Goal: Transaction & Acquisition: Purchase product/service

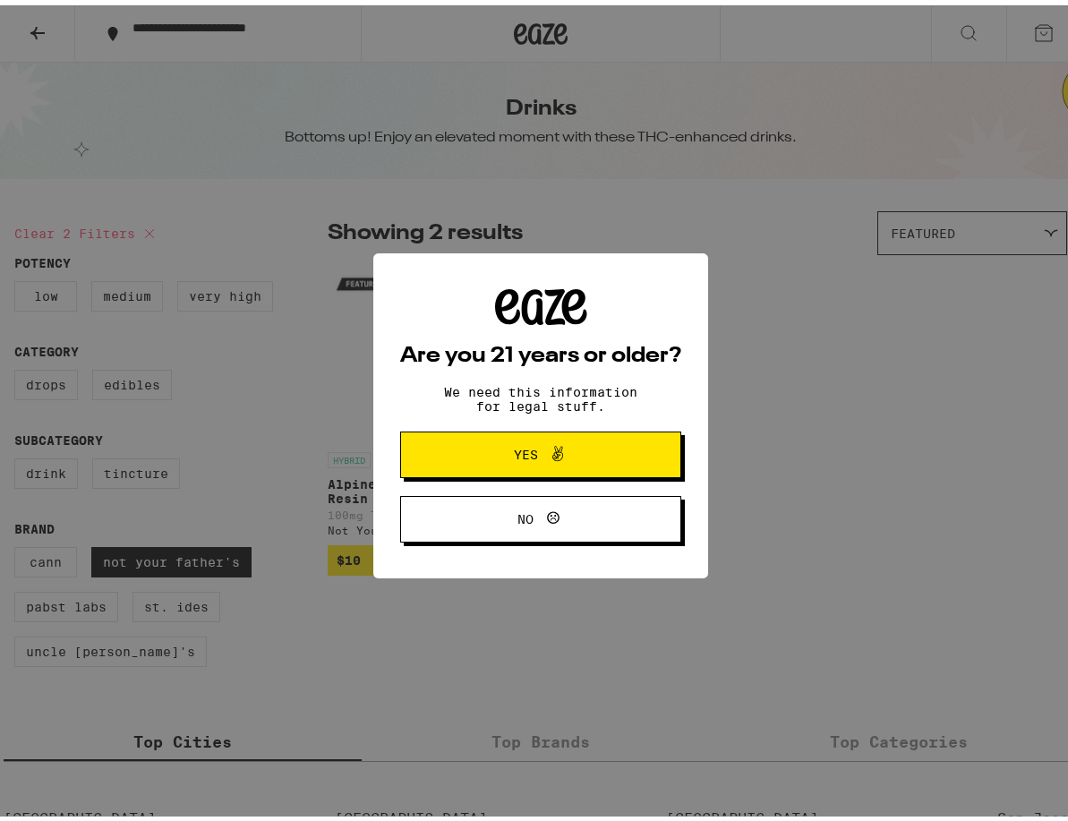
click at [498, 460] on span "Yes" at bounding box center [541, 449] width 136 height 23
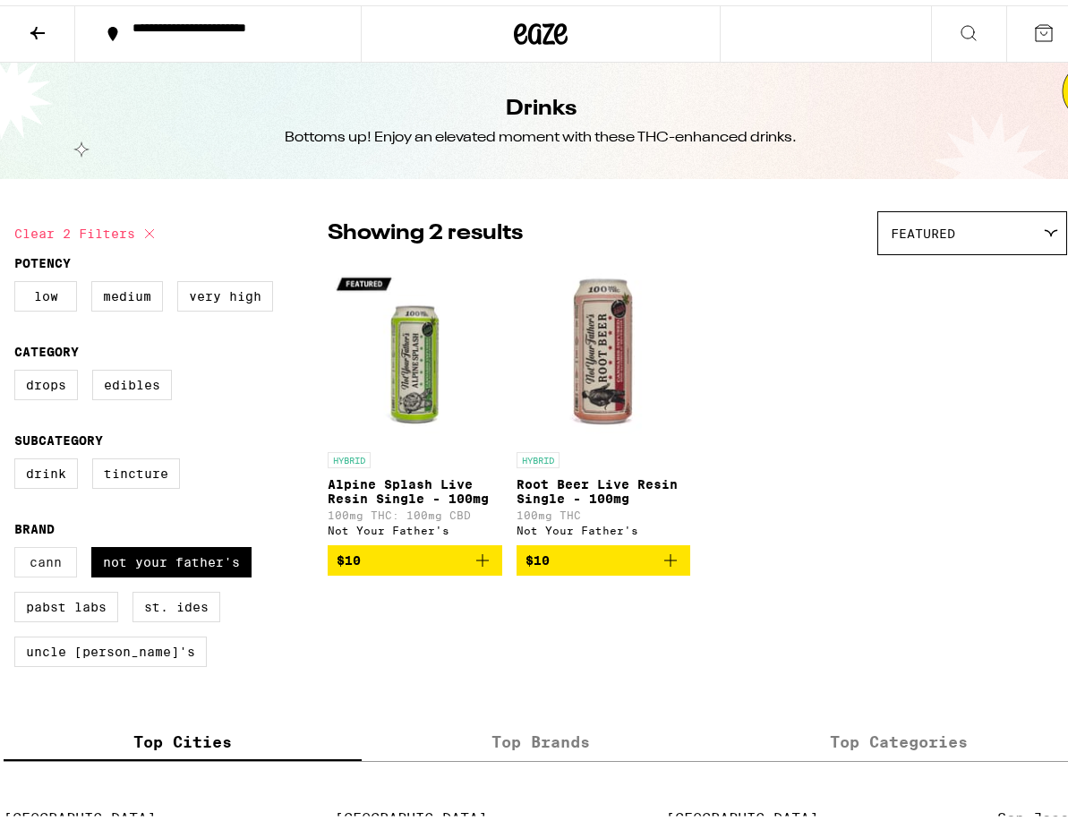
click at [49, 572] on label "Cann" at bounding box center [45, 557] width 63 height 30
click at [19, 545] on input "Cann" at bounding box center [18, 544] width 1 height 1
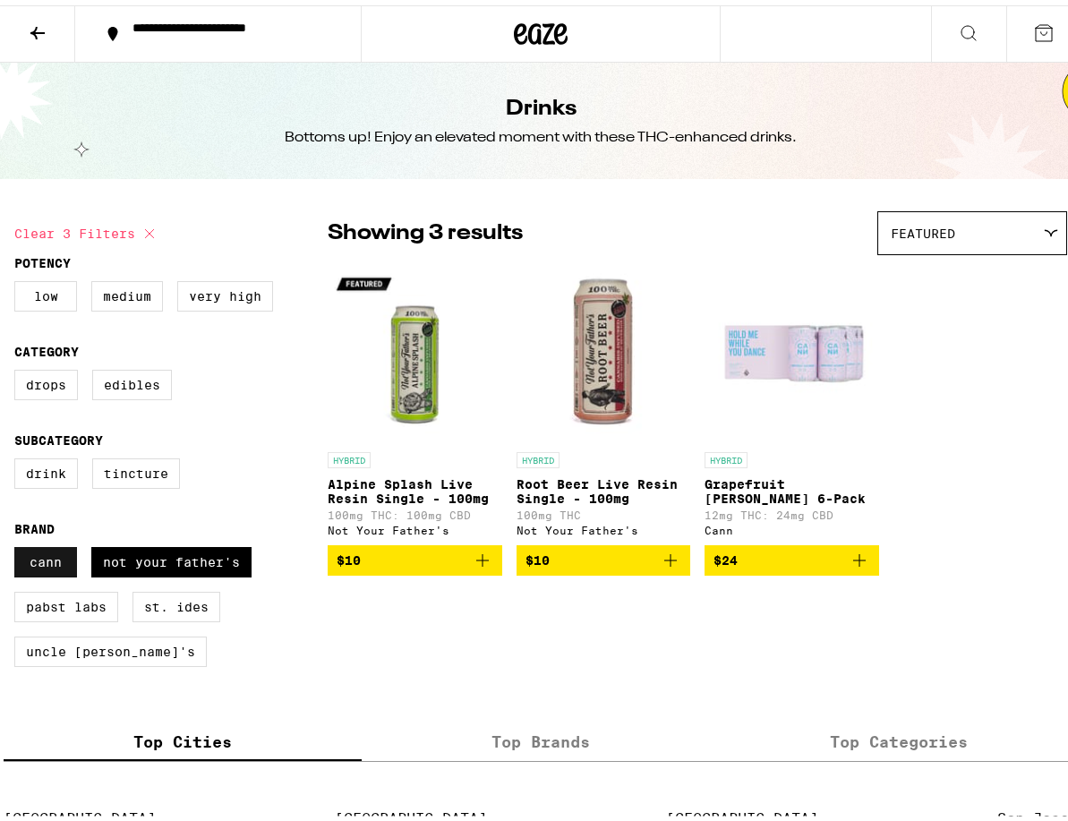
click at [76, 572] on label "Cann" at bounding box center [45, 557] width 63 height 30
click at [19, 545] on input "Cann" at bounding box center [18, 544] width 1 height 1
checkbox input "false"
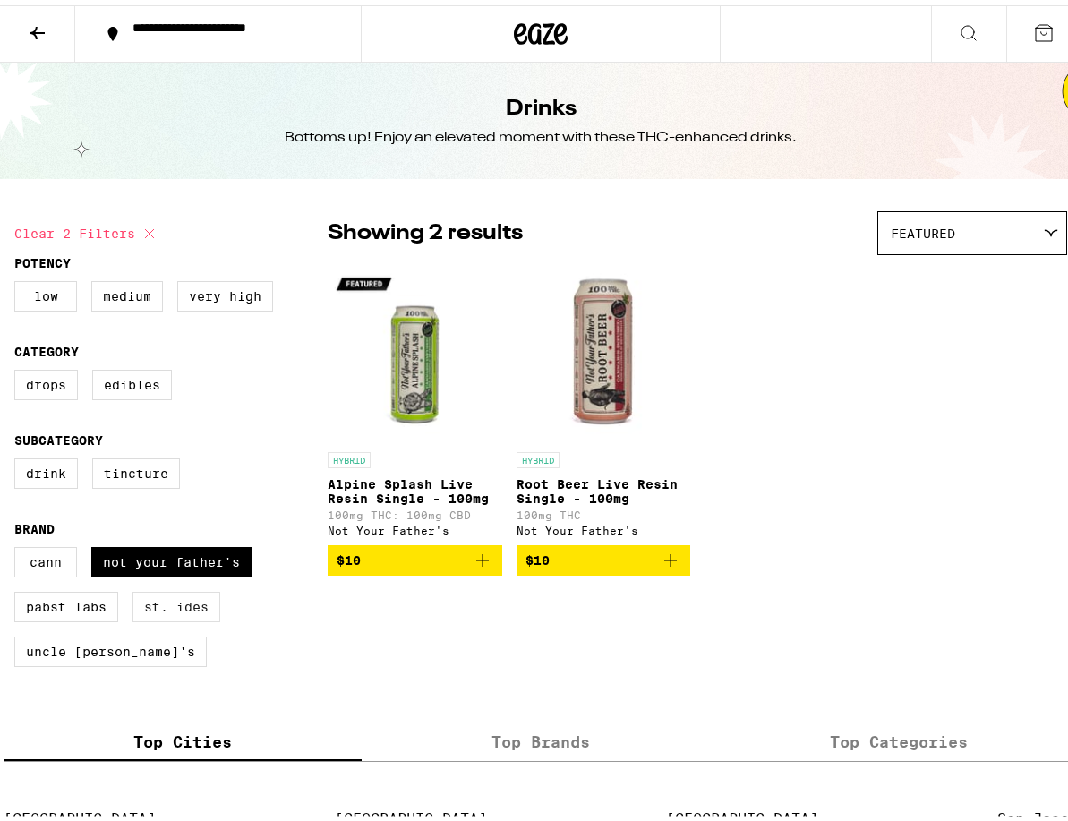
click at [159, 617] on label "St. Ides" at bounding box center [177, 602] width 88 height 30
click at [19, 545] on input "St. Ides" at bounding box center [18, 544] width 1 height 1
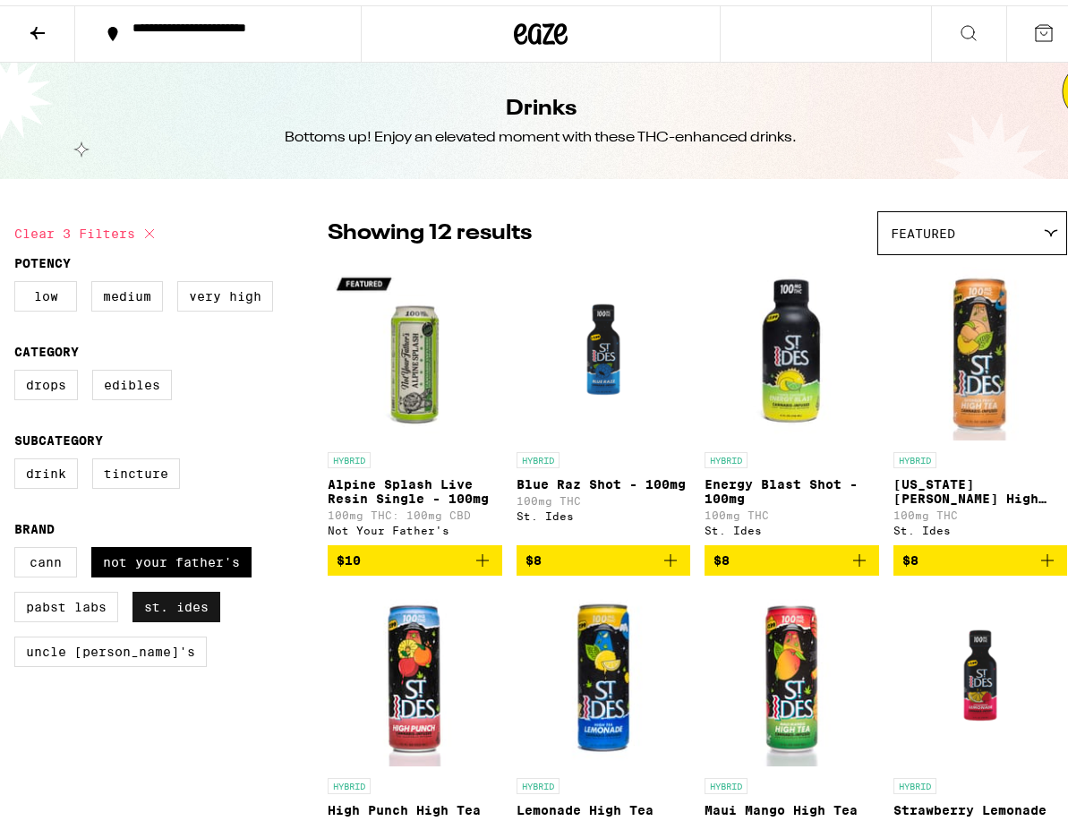
click at [157, 617] on label "St. Ides" at bounding box center [177, 602] width 88 height 30
click at [19, 545] on input "St. Ides" at bounding box center [18, 544] width 1 height 1
checkbox input "false"
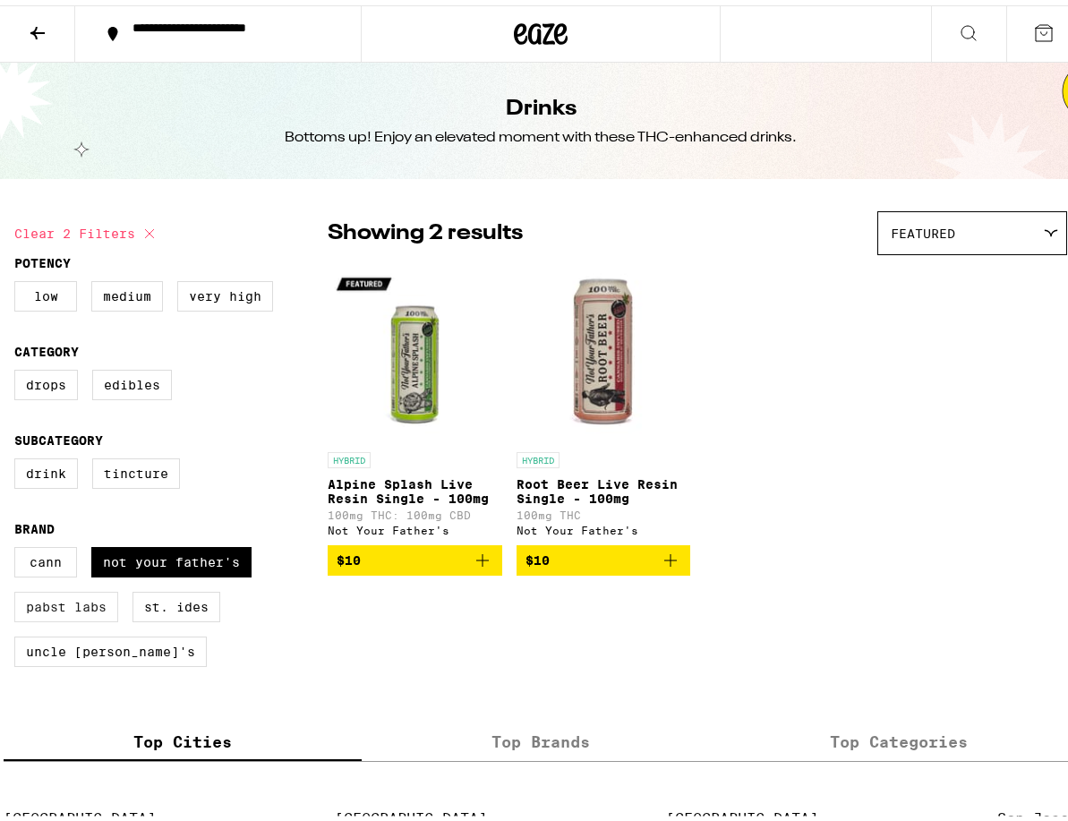
click at [103, 613] on label "Pabst Labs" at bounding box center [66, 602] width 104 height 30
click at [19, 545] on input "Pabst Labs" at bounding box center [18, 544] width 1 height 1
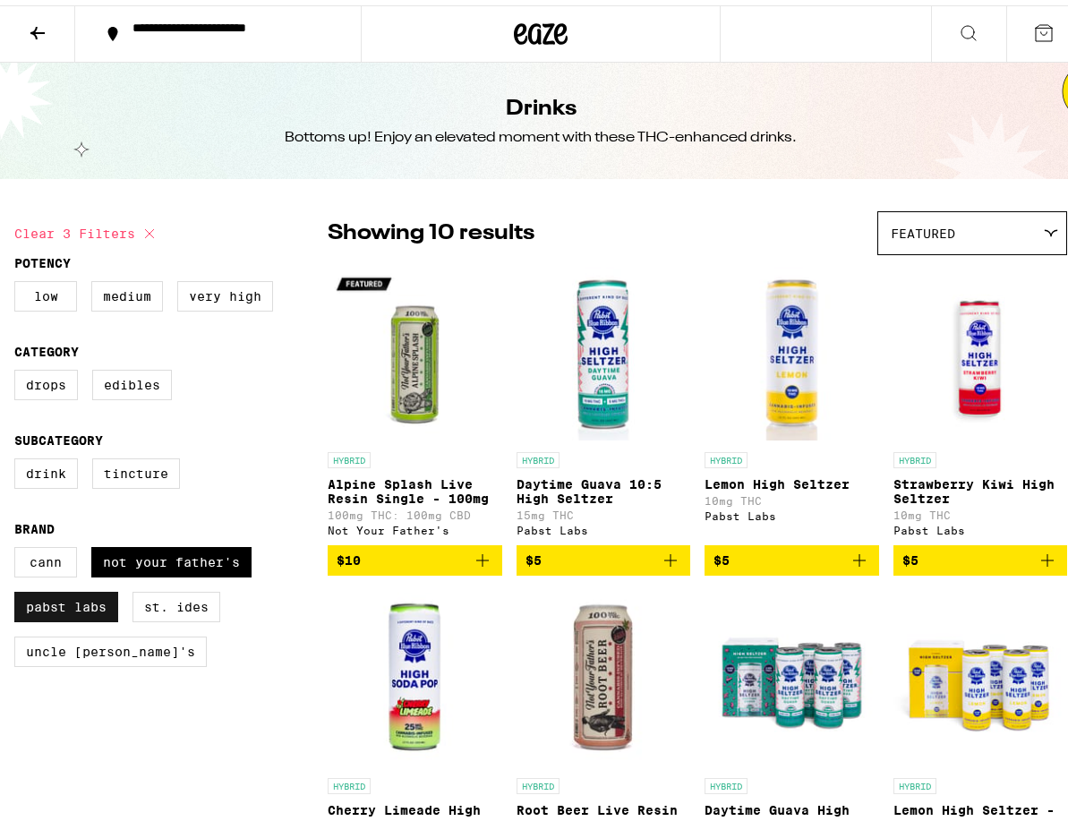
click at [54, 609] on label "Pabst Labs" at bounding box center [66, 602] width 104 height 30
click at [19, 545] on input "Pabst Labs" at bounding box center [18, 544] width 1 height 1
checkbox input "false"
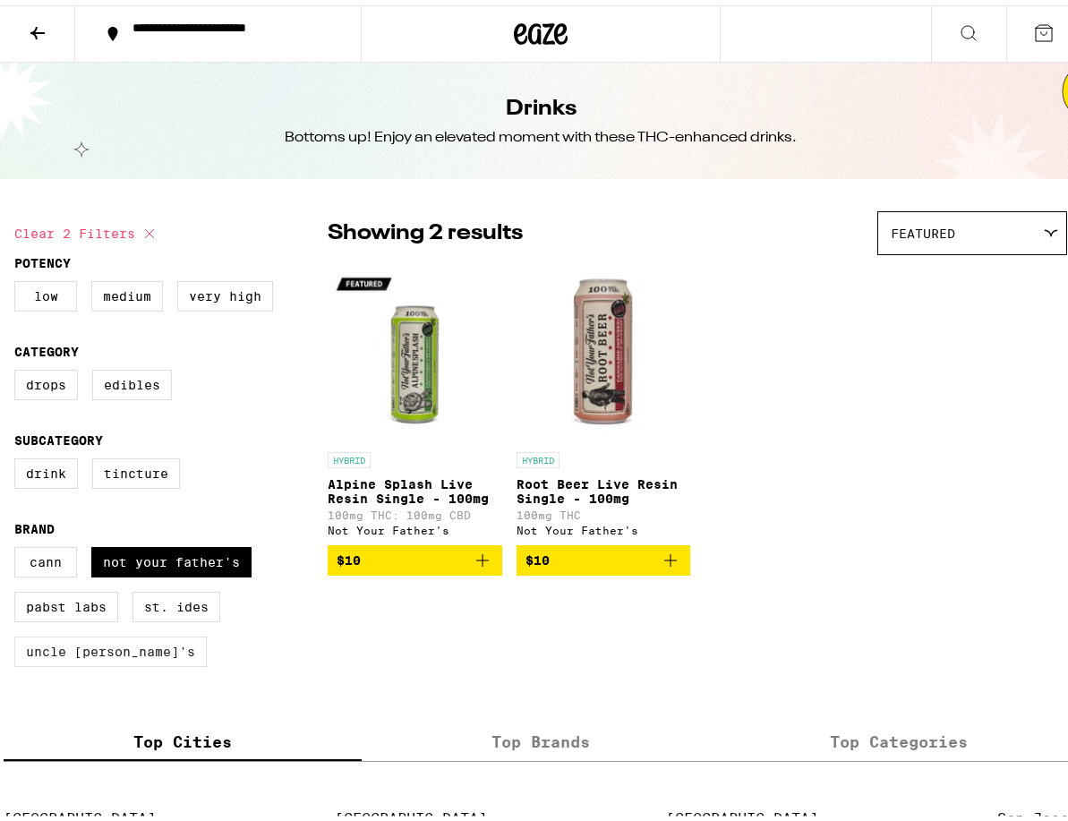
click at [89, 660] on label "Uncle [PERSON_NAME]'s" at bounding box center [110, 646] width 193 height 30
click at [19, 545] on input "Uncle [PERSON_NAME]'s" at bounding box center [18, 544] width 1 height 1
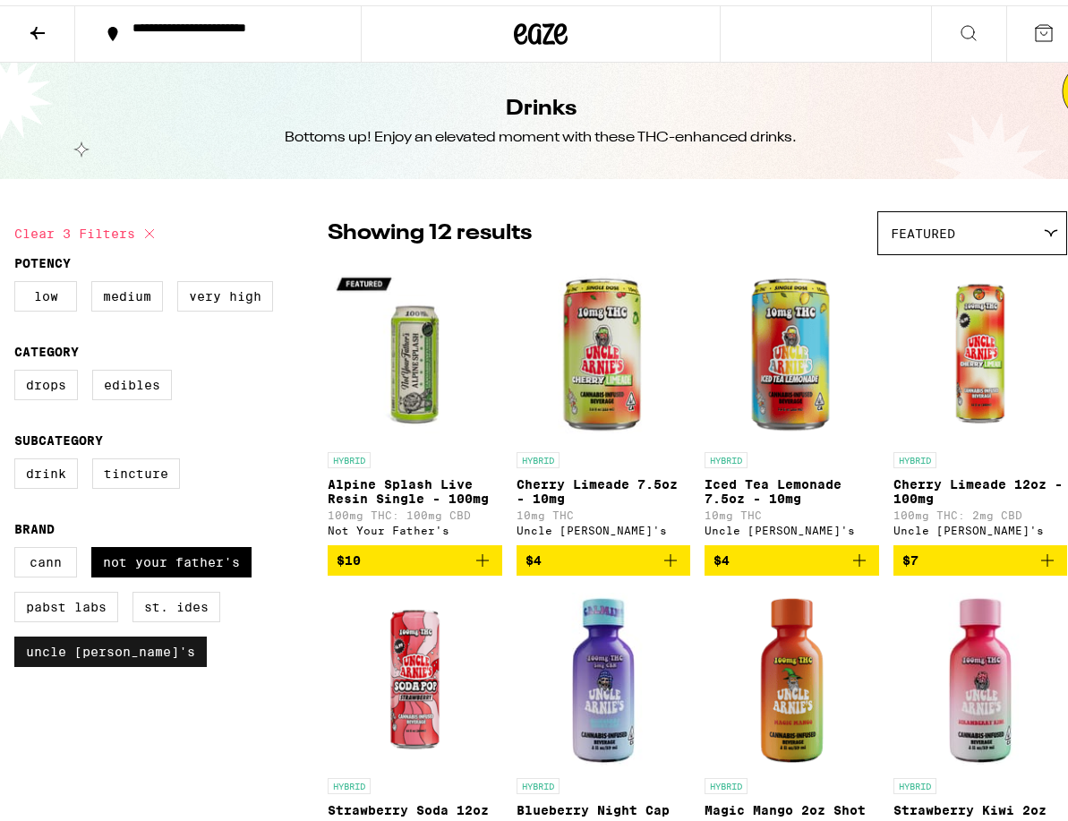
click at [89, 660] on label "Uncle [PERSON_NAME]'s" at bounding box center [110, 646] width 193 height 30
click at [19, 545] on input "Uncle [PERSON_NAME]'s" at bounding box center [18, 544] width 1 height 1
checkbox input "false"
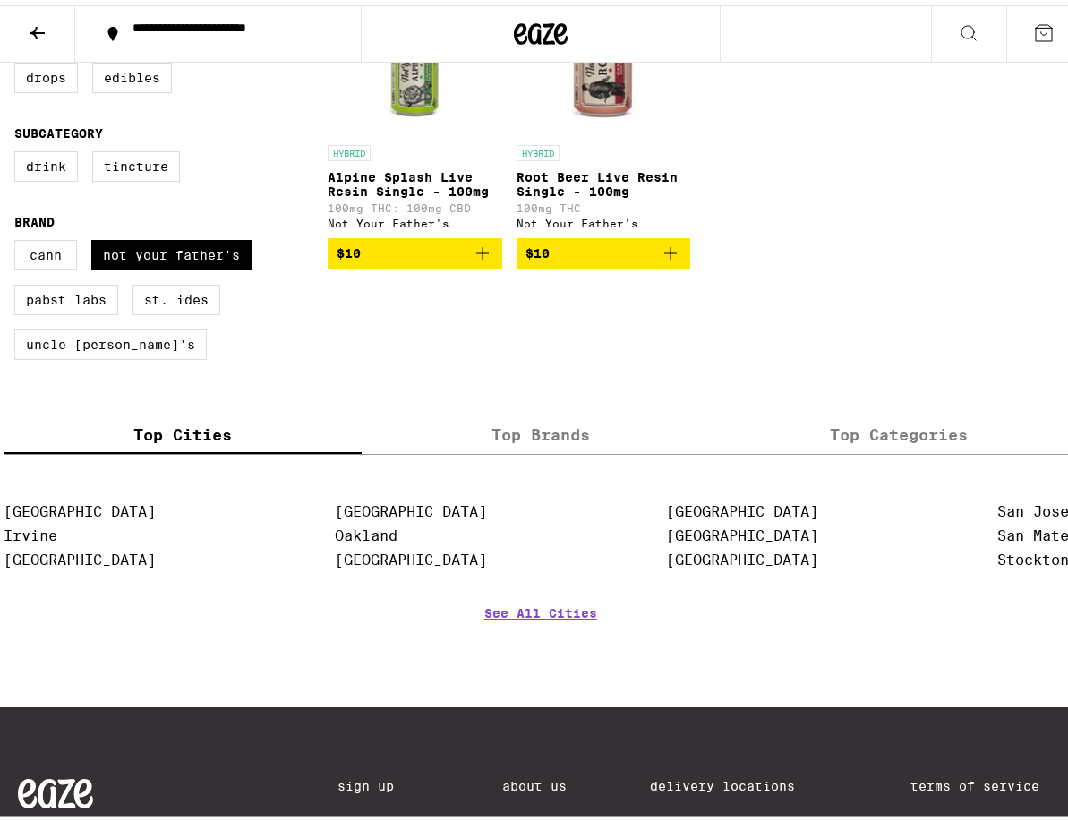
scroll to position [179, 0]
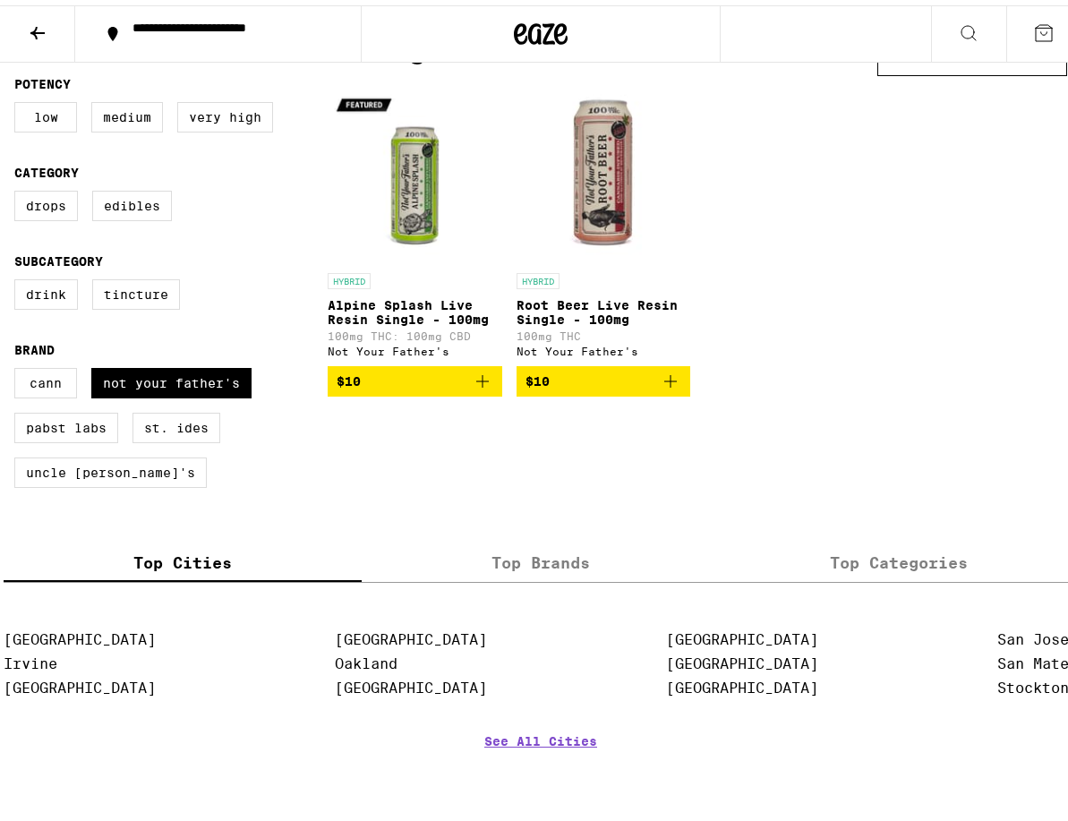
click at [550, 577] on label "Top Brands" at bounding box center [541, 557] width 358 height 39
click at [0, 0] on input "Top Brands" at bounding box center [0, 0] width 0 height 0
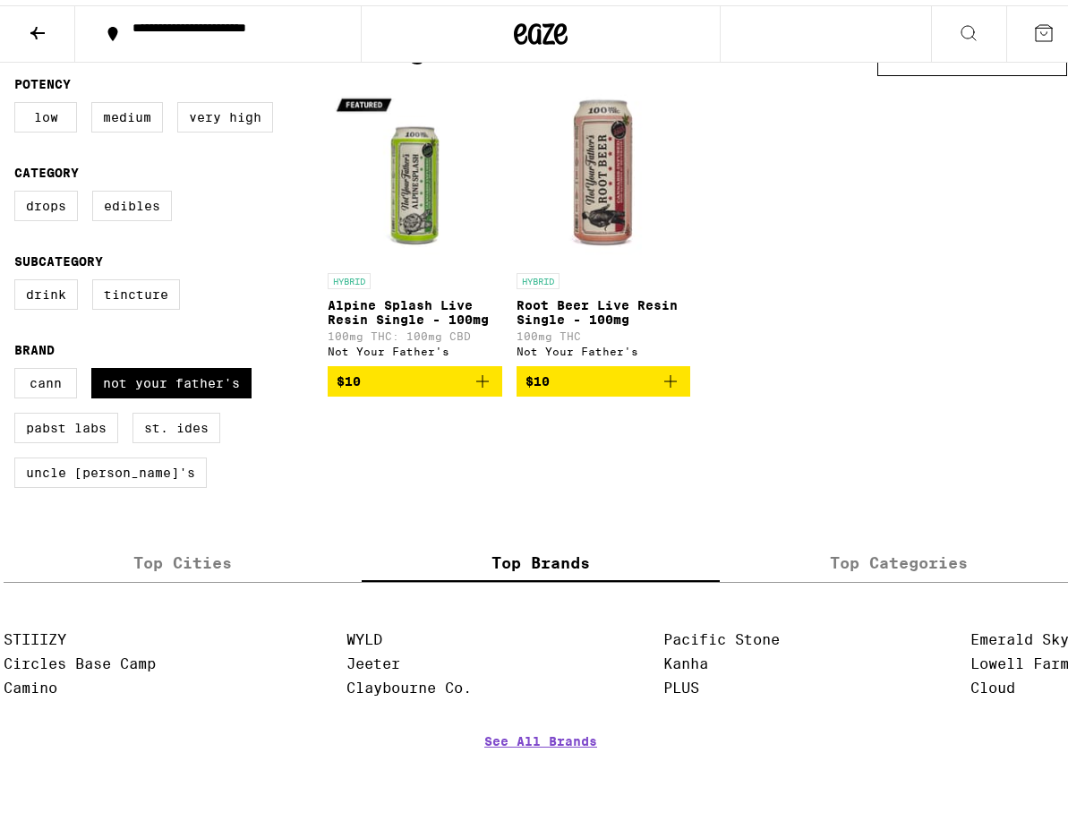
drag, startPoint x: 870, startPoint y: 587, endPoint x: 855, endPoint y: 586, distance: 14.4
click at [870, 577] on label "Top Categories" at bounding box center [899, 557] width 358 height 39
click at [0, 0] on input "Top Categories" at bounding box center [0, 0] width 0 height 0
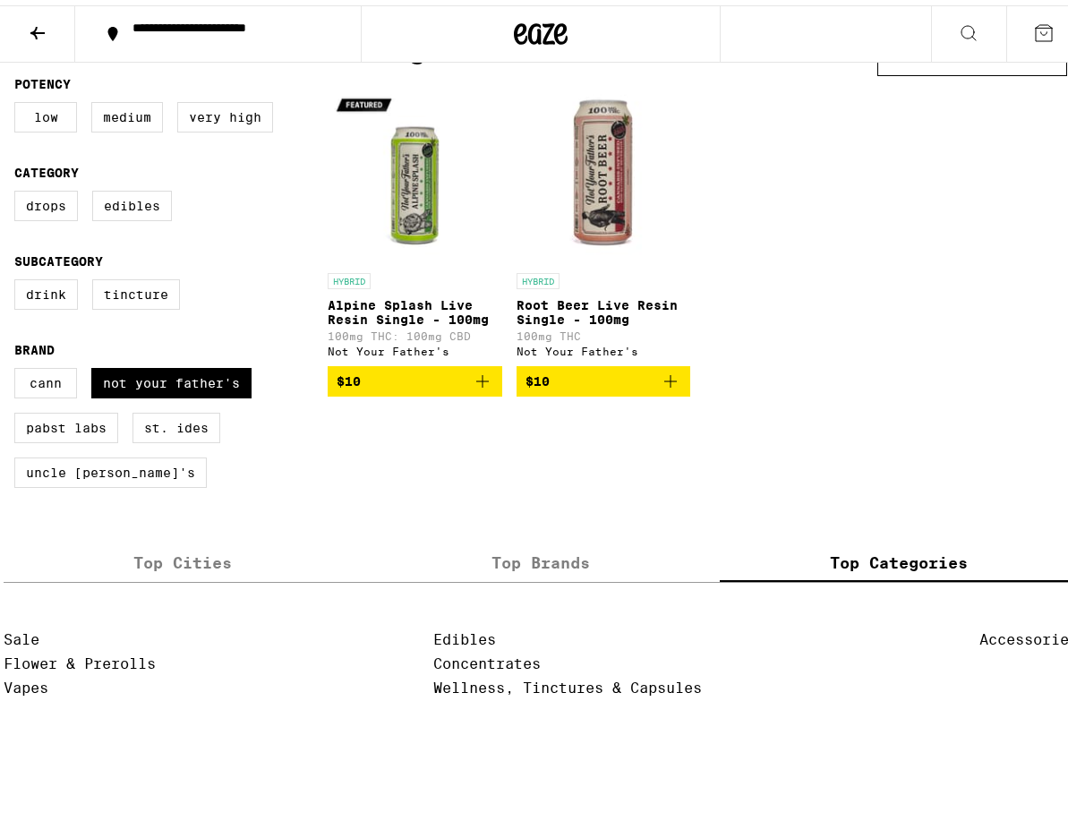
click at [219, 577] on label "Top Cities" at bounding box center [183, 557] width 358 height 39
click at [0, 0] on input "Top Cities" at bounding box center [0, 0] width 0 height 0
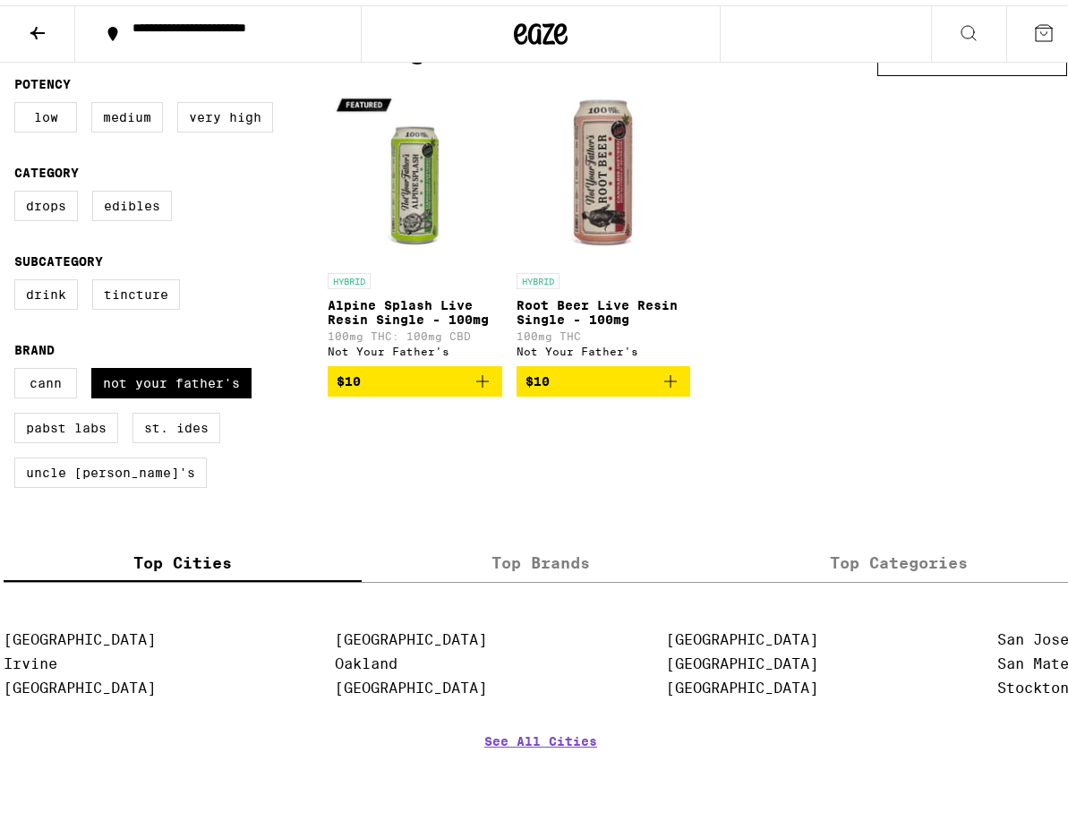
scroll to position [0, 0]
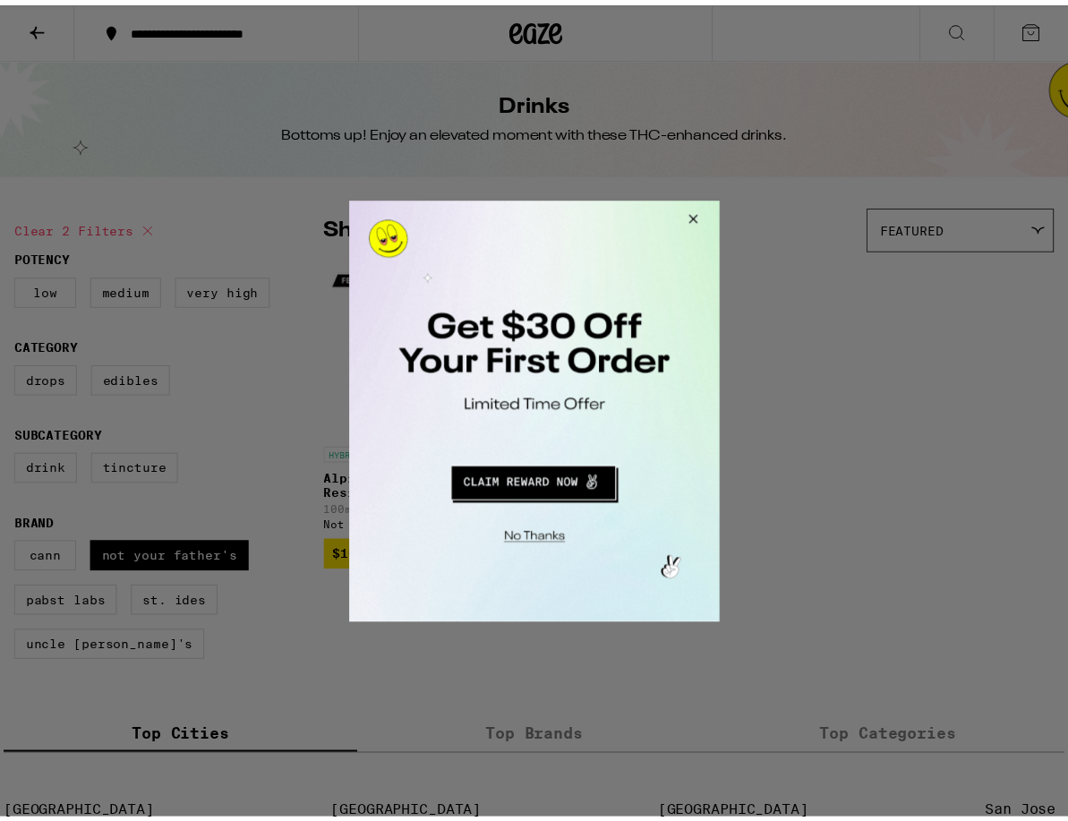
click at [519, 544] on button "Close Modal" at bounding box center [533, 537] width 364 height 28
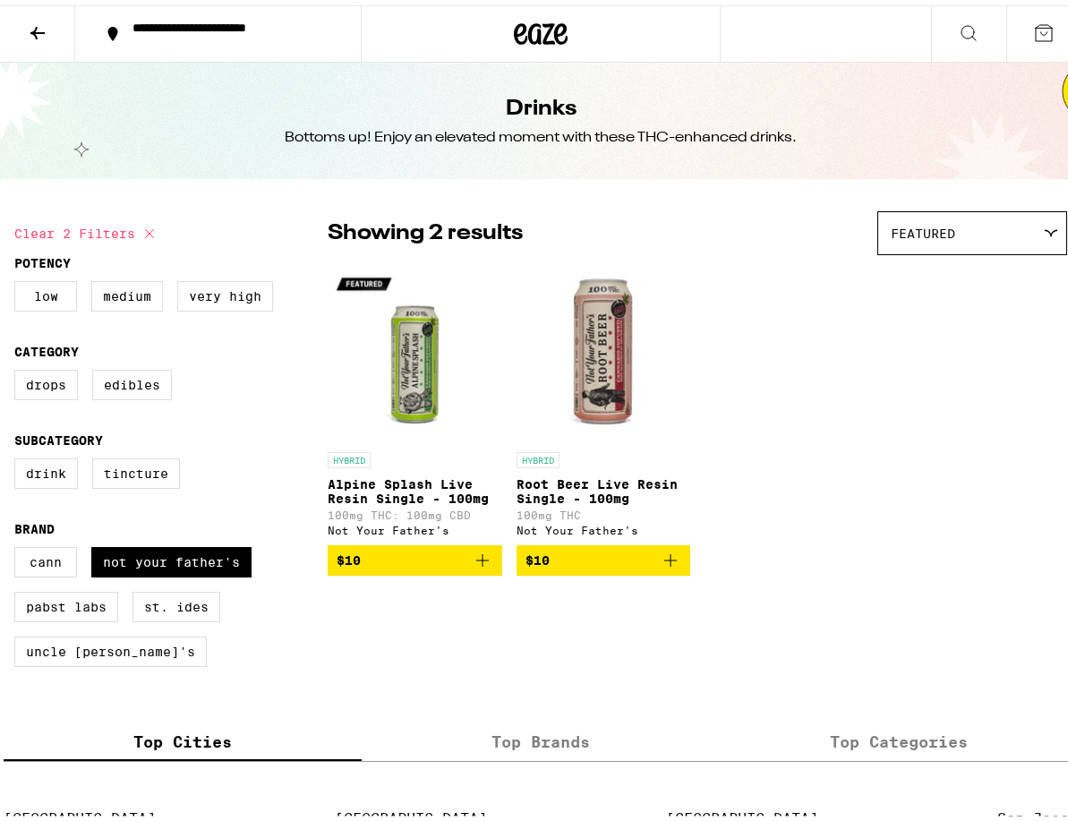
click at [39, 37] on icon at bounding box center [37, 27] width 21 height 21
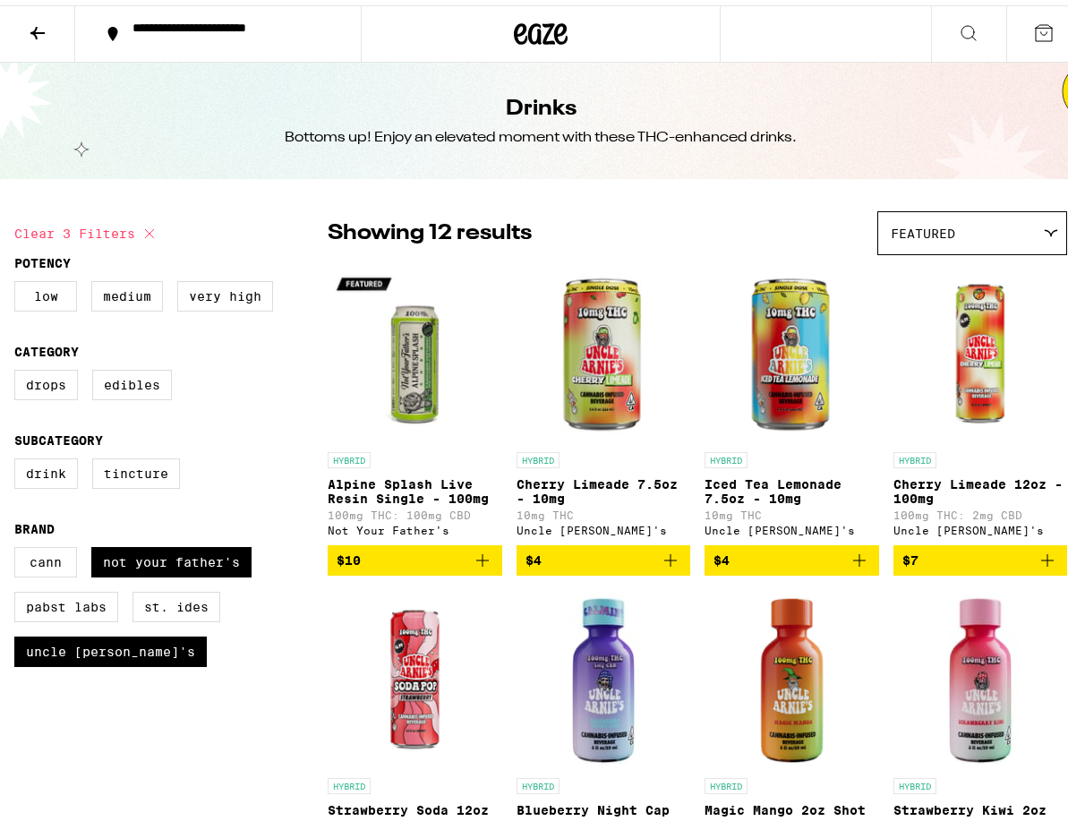
checkbox input "false"
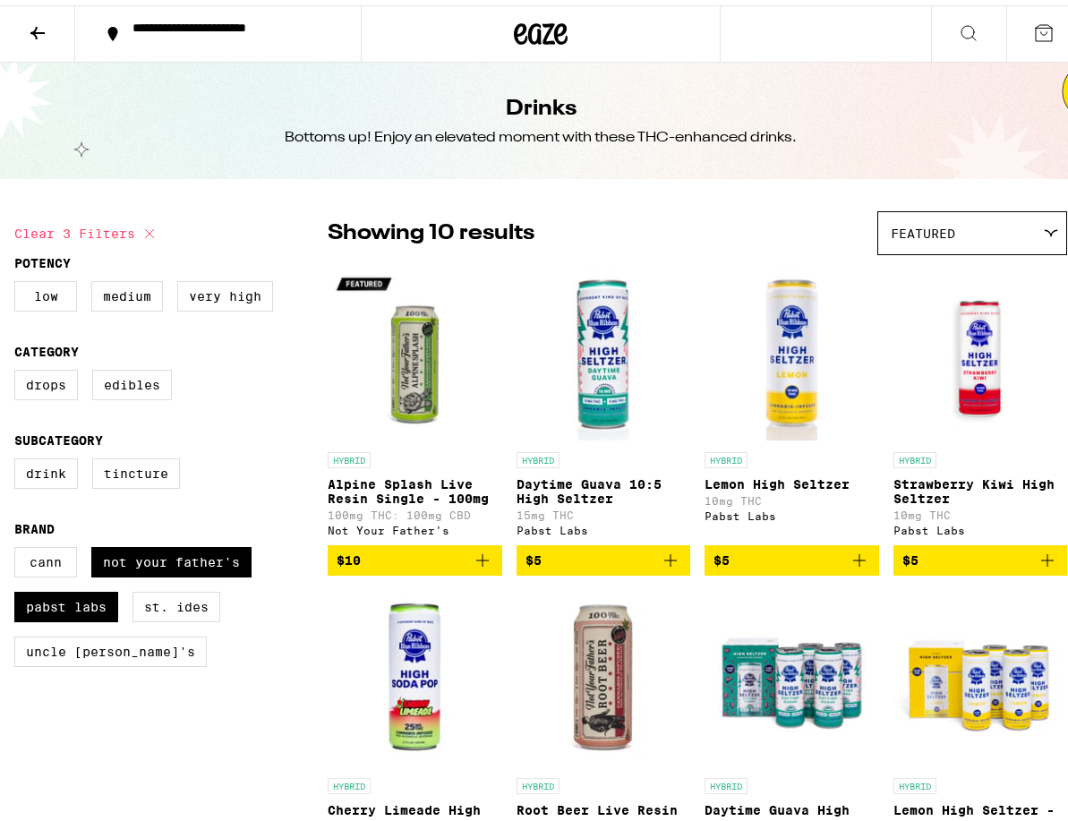
checkbox input "false"
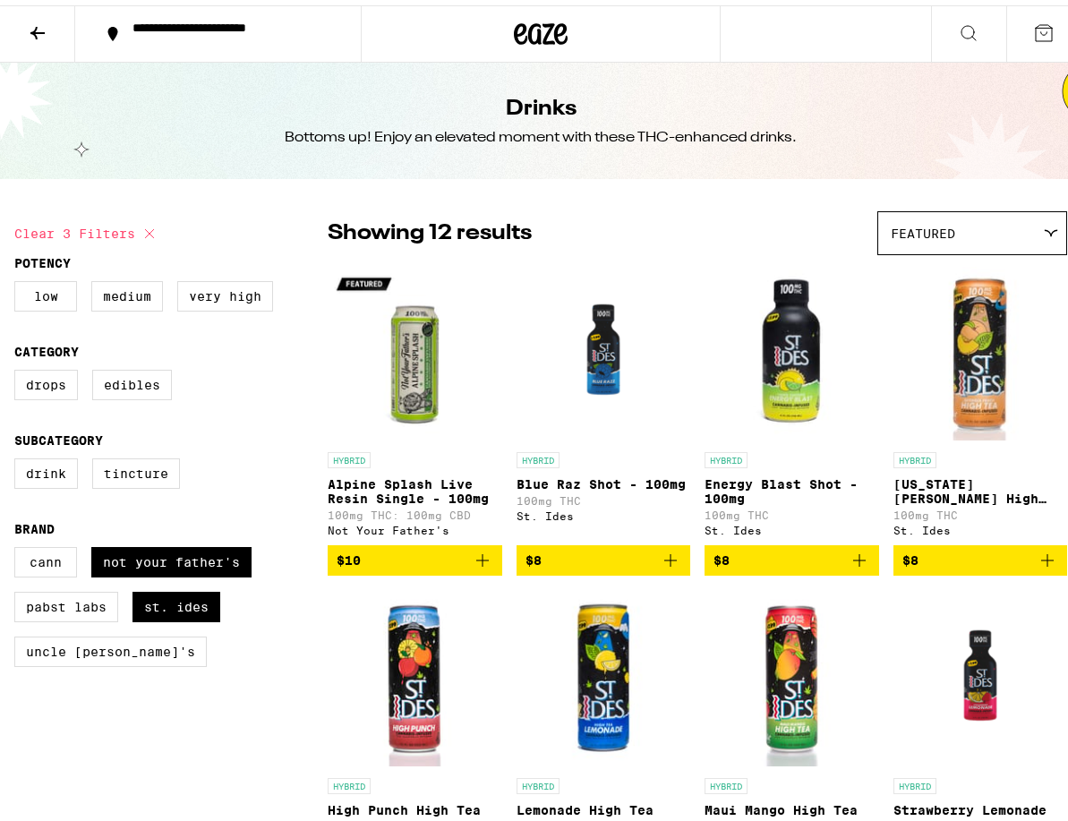
checkbox input "false"
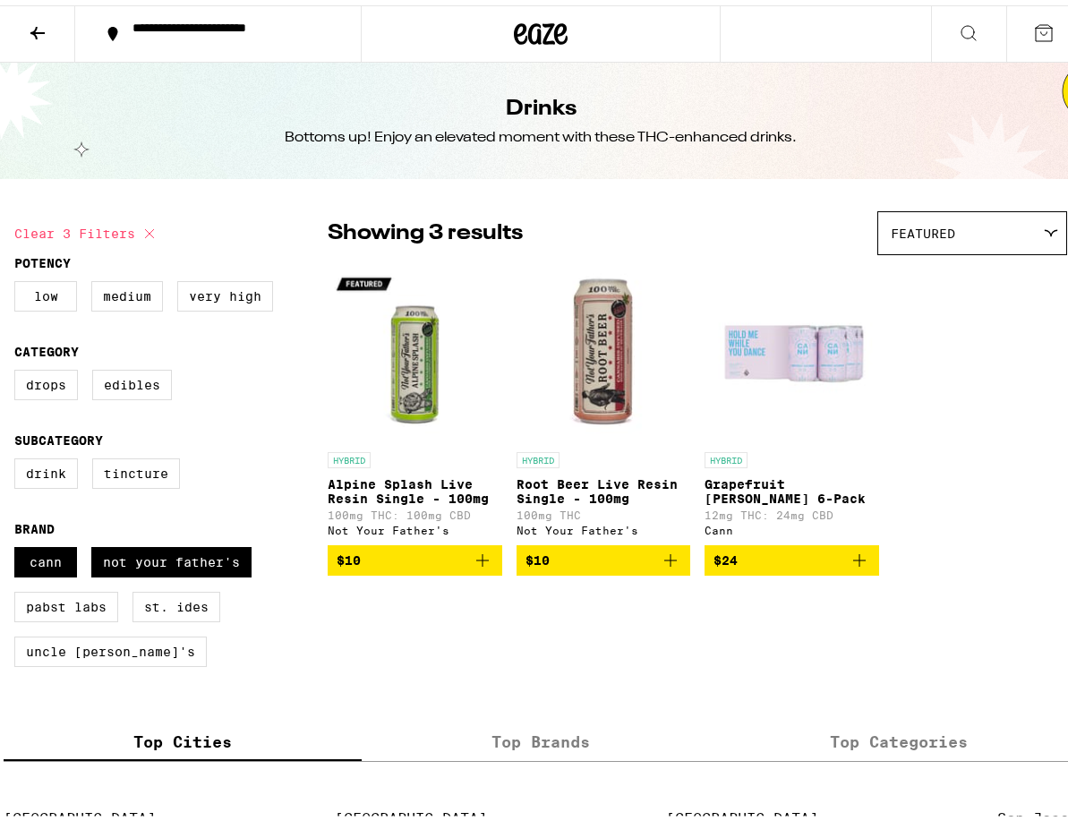
checkbox input "false"
